Goal: Task Accomplishment & Management: Complete application form

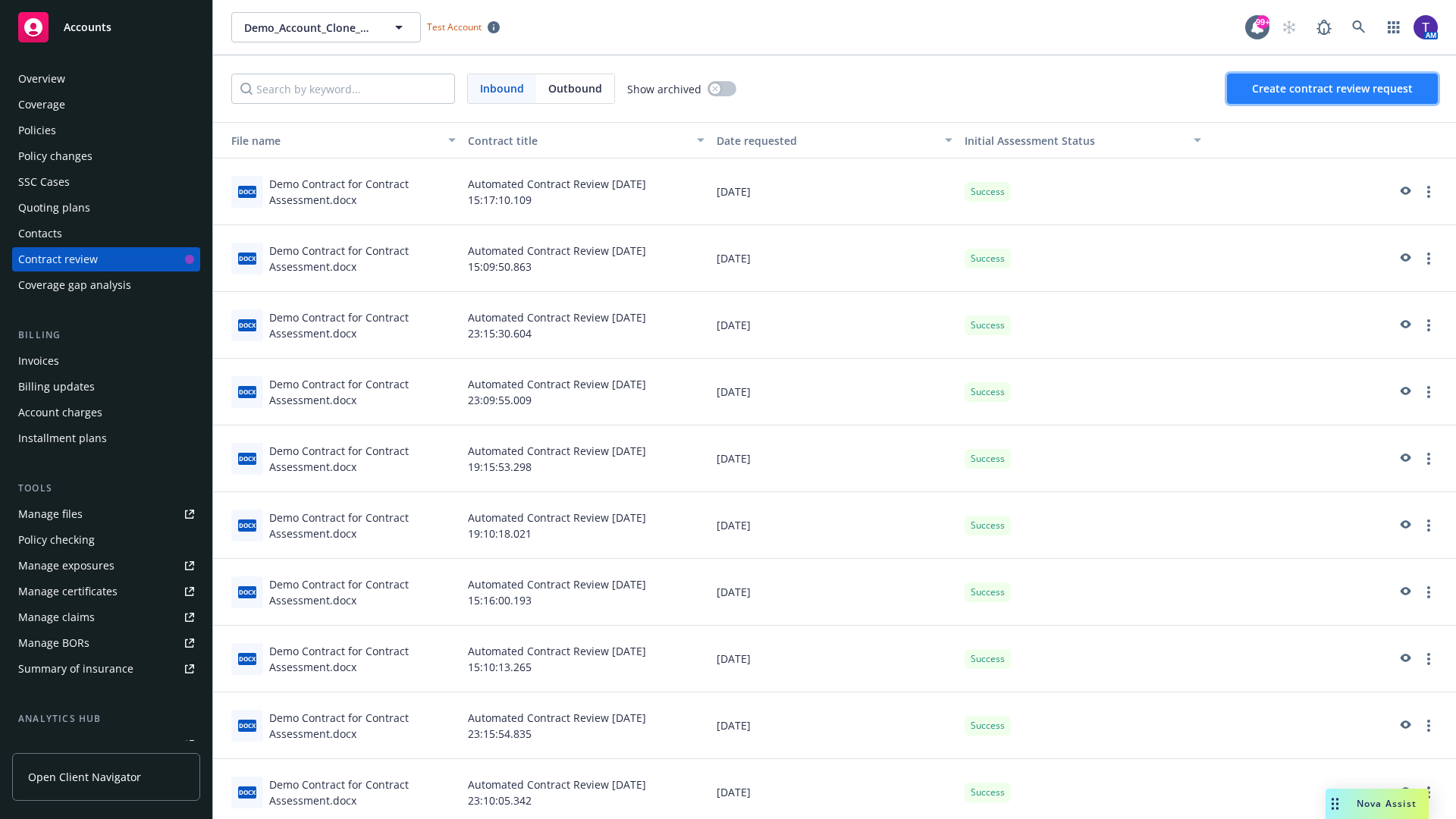
click at [1334, 89] on span "Create contract review request" at bounding box center [1332, 88] width 161 height 15
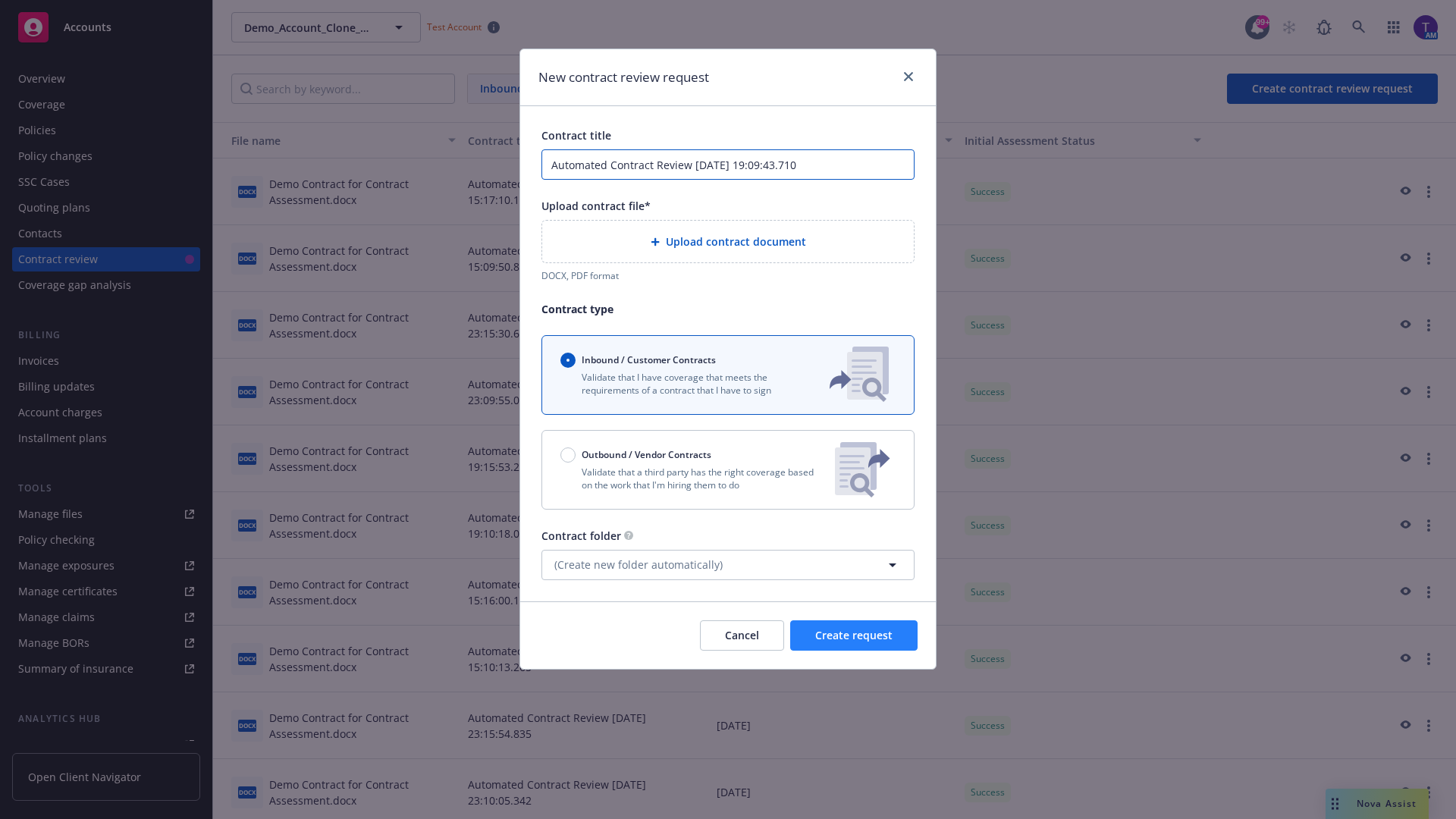
type input "Automated Contract Review [DATE] 19:09:43.710"
click at [728, 469] on p "Validate that a third party has the right coverage based on the work that I'm h…" at bounding box center [692, 478] width 263 height 26
radio input "false"
radio input "true"
click at [854, 643] on span "Create request" at bounding box center [854, 635] width 77 height 15
